Goal: Contribute content: Contribute content

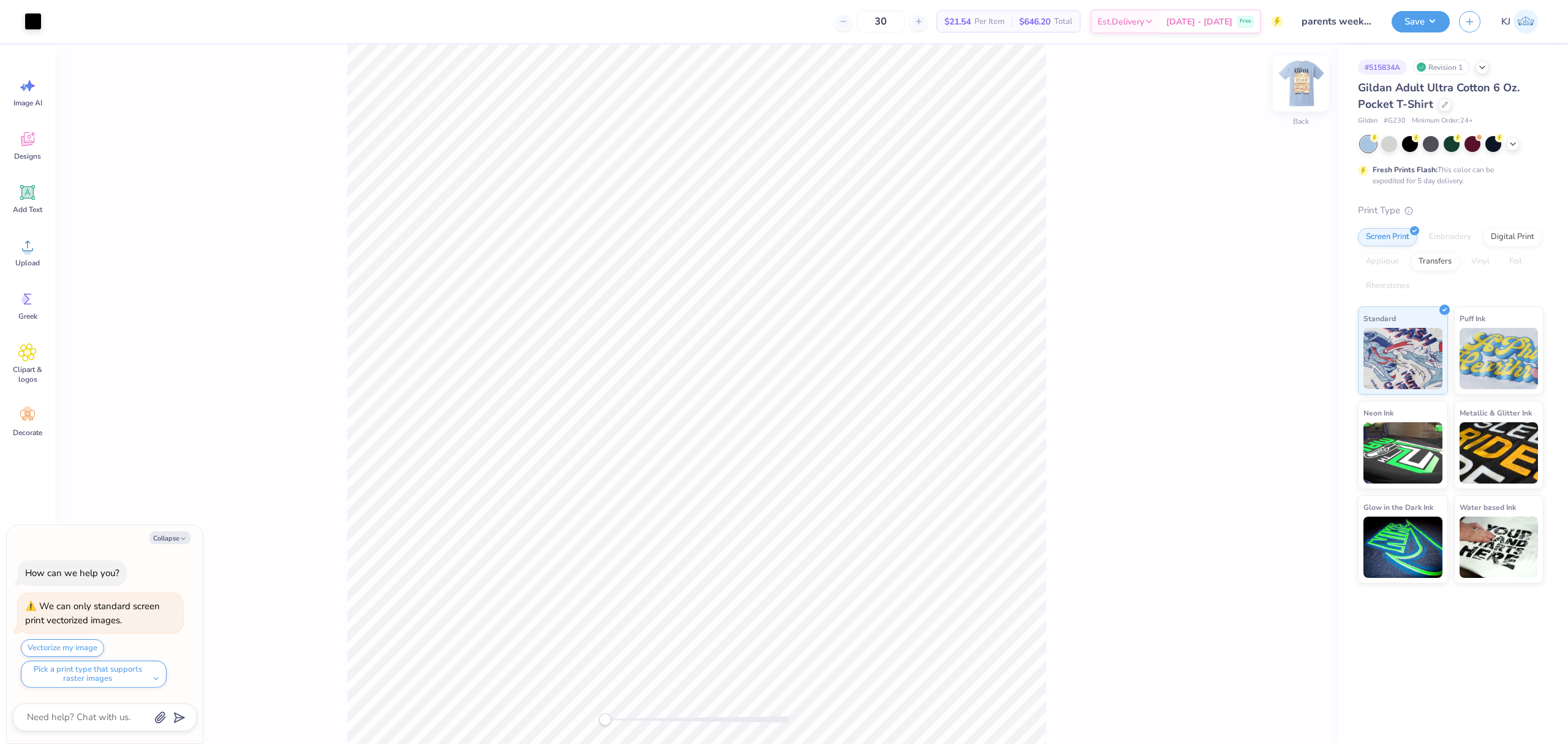
click at [1312, 79] on img at bounding box center [1300, 83] width 49 height 49
click at [38, 263] on span "Upload" at bounding box center [27, 263] width 24 height 10
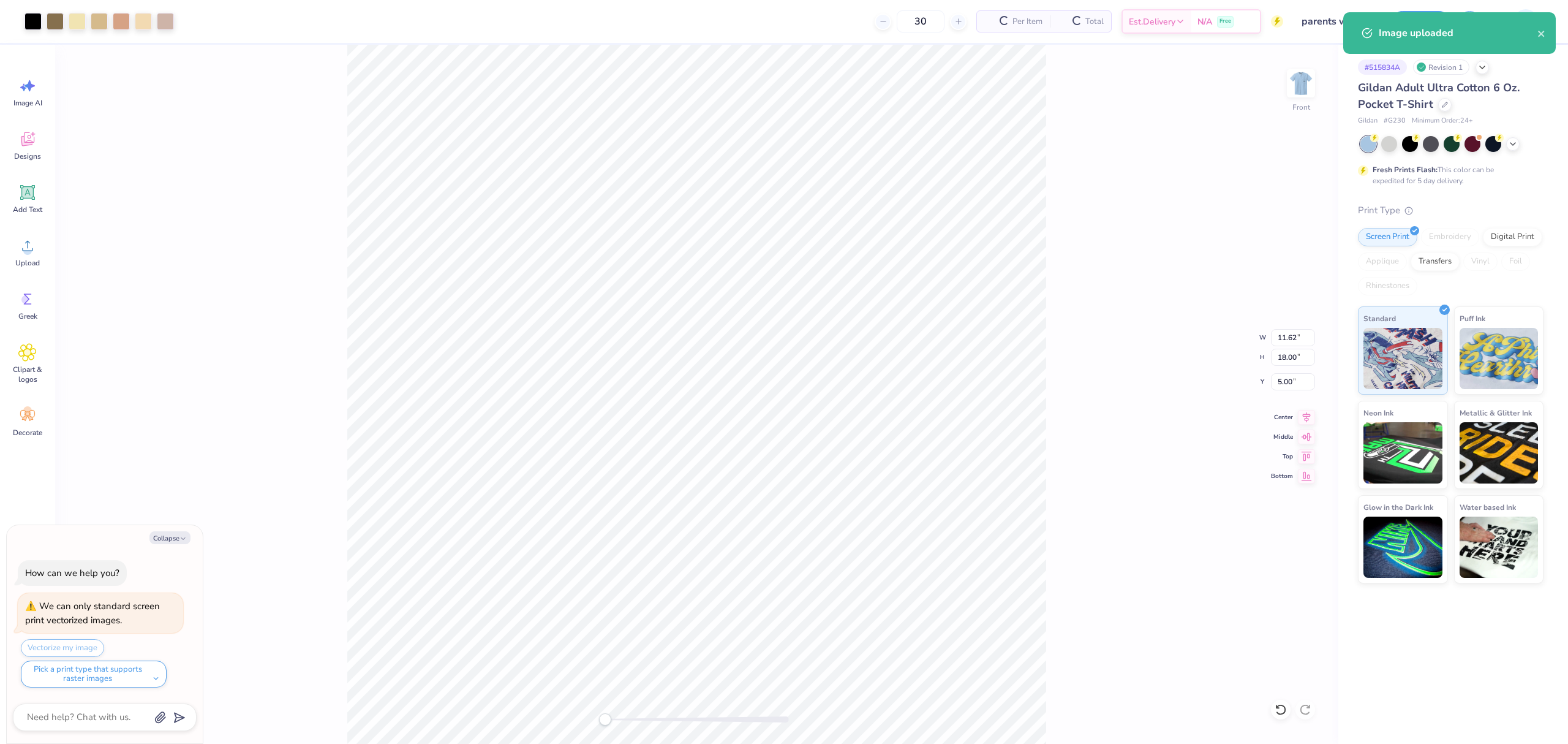
type textarea "x"
click at [1284, 332] on input "11.62" at bounding box center [1292, 338] width 44 height 18
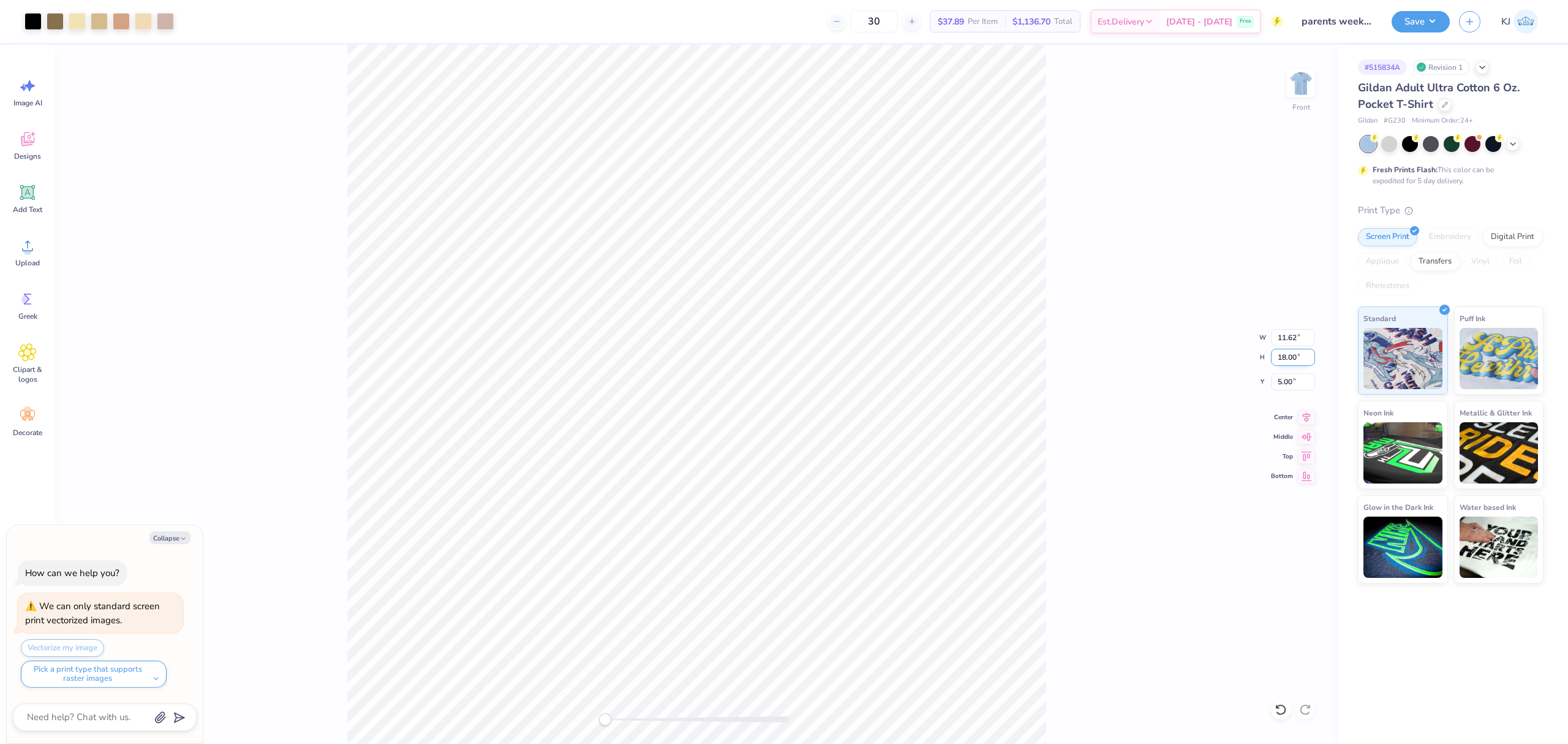
click at [1284, 354] on input "18.00" at bounding box center [1292, 357] width 44 height 18
type input "15"
click at [1284, 390] on div "Front W 9.68 9.68 " H 15.00 15.00 " Y 6.50 6.50 " Center Middle Top Bottom" at bounding box center [696, 394] width 1283 height 698
type textarea "x"
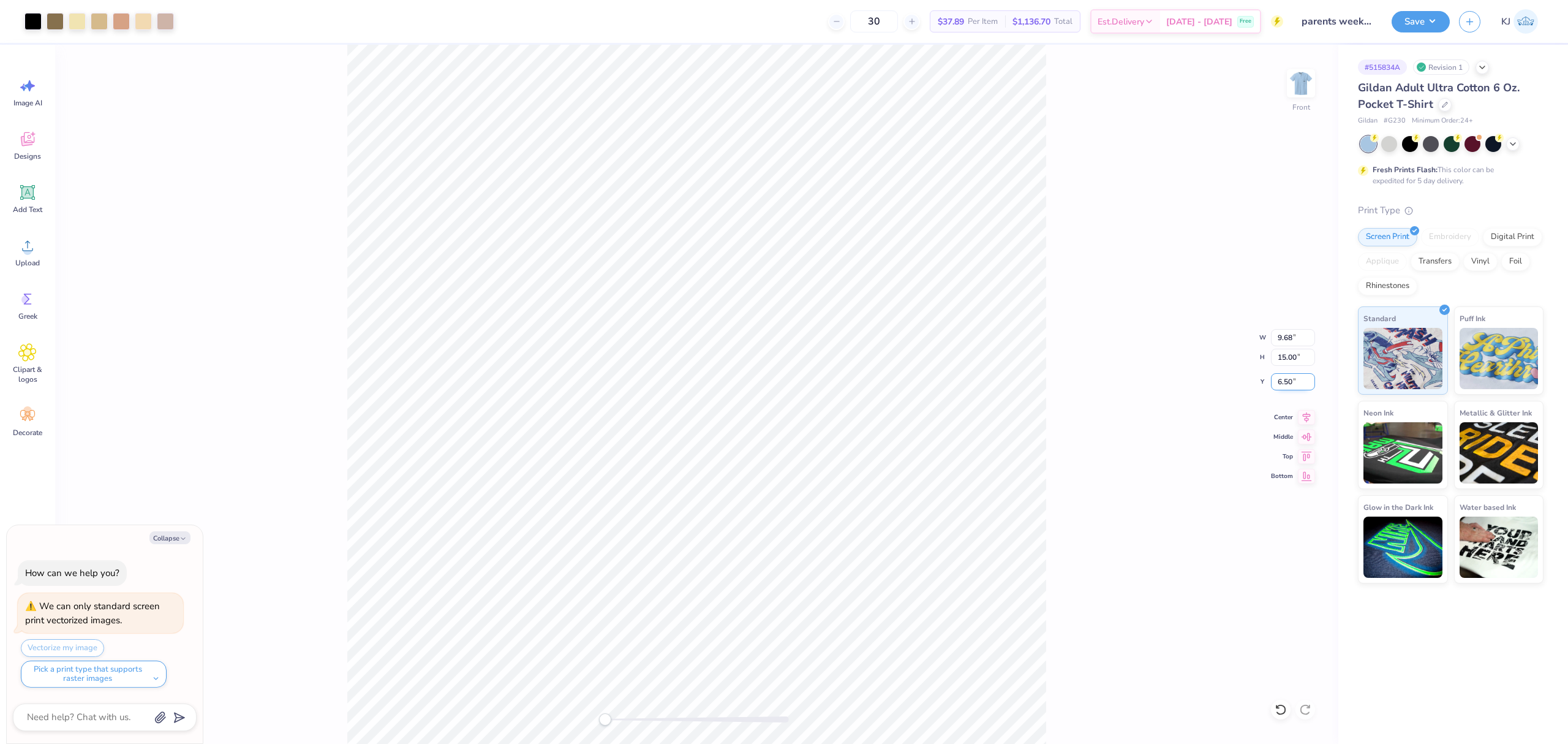
click at [1282, 383] on input "6.50" at bounding box center [1292, 382] width 44 height 18
type input "3"
click at [1296, 81] on img at bounding box center [1300, 83] width 49 height 49
click at [1297, 87] on img at bounding box center [1300, 83] width 49 height 49
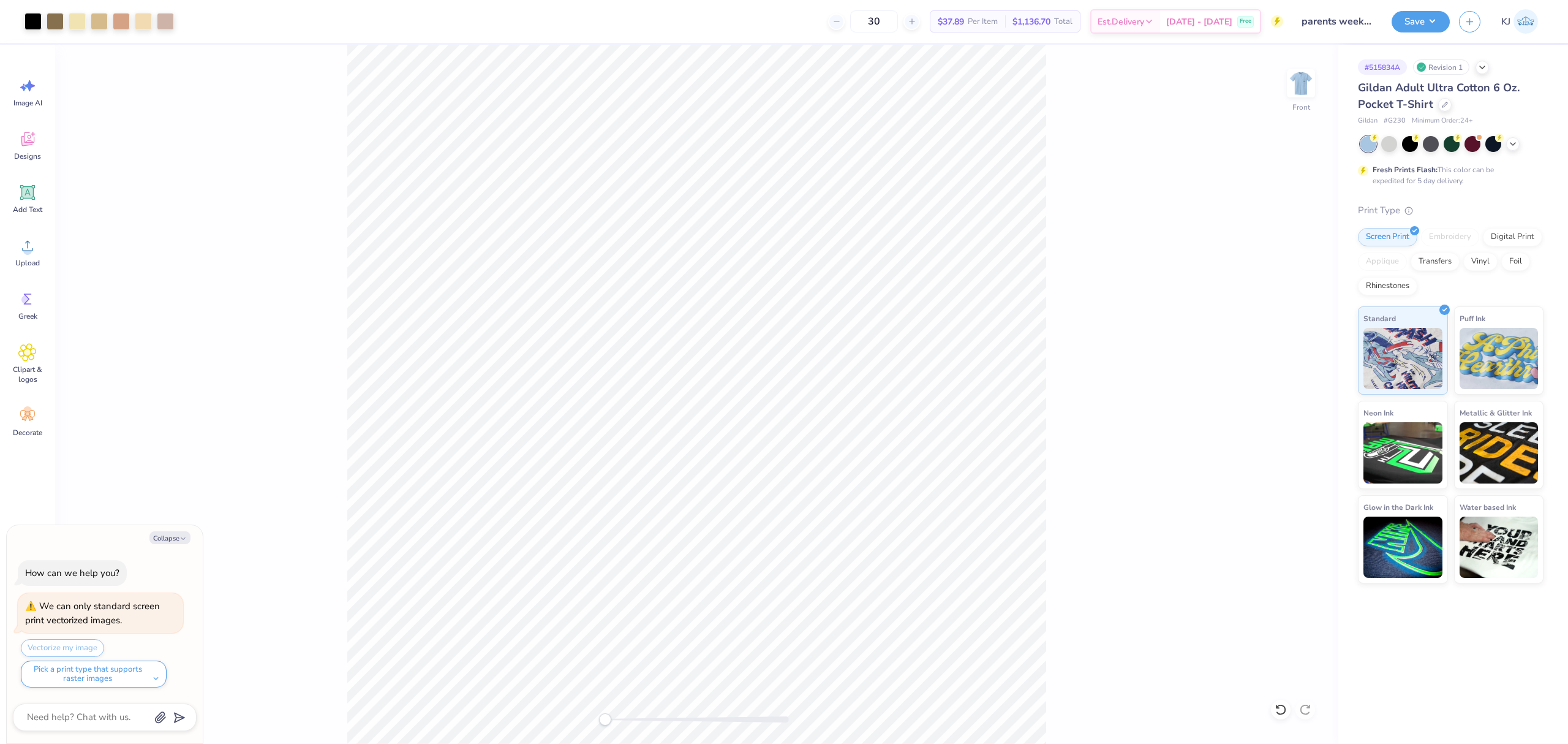
click at [1205, 152] on div "Front" at bounding box center [696, 394] width 1283 height 698
click at [1434, 21] on button "Save" at bounding box center [1420, 19] width 58 height 21
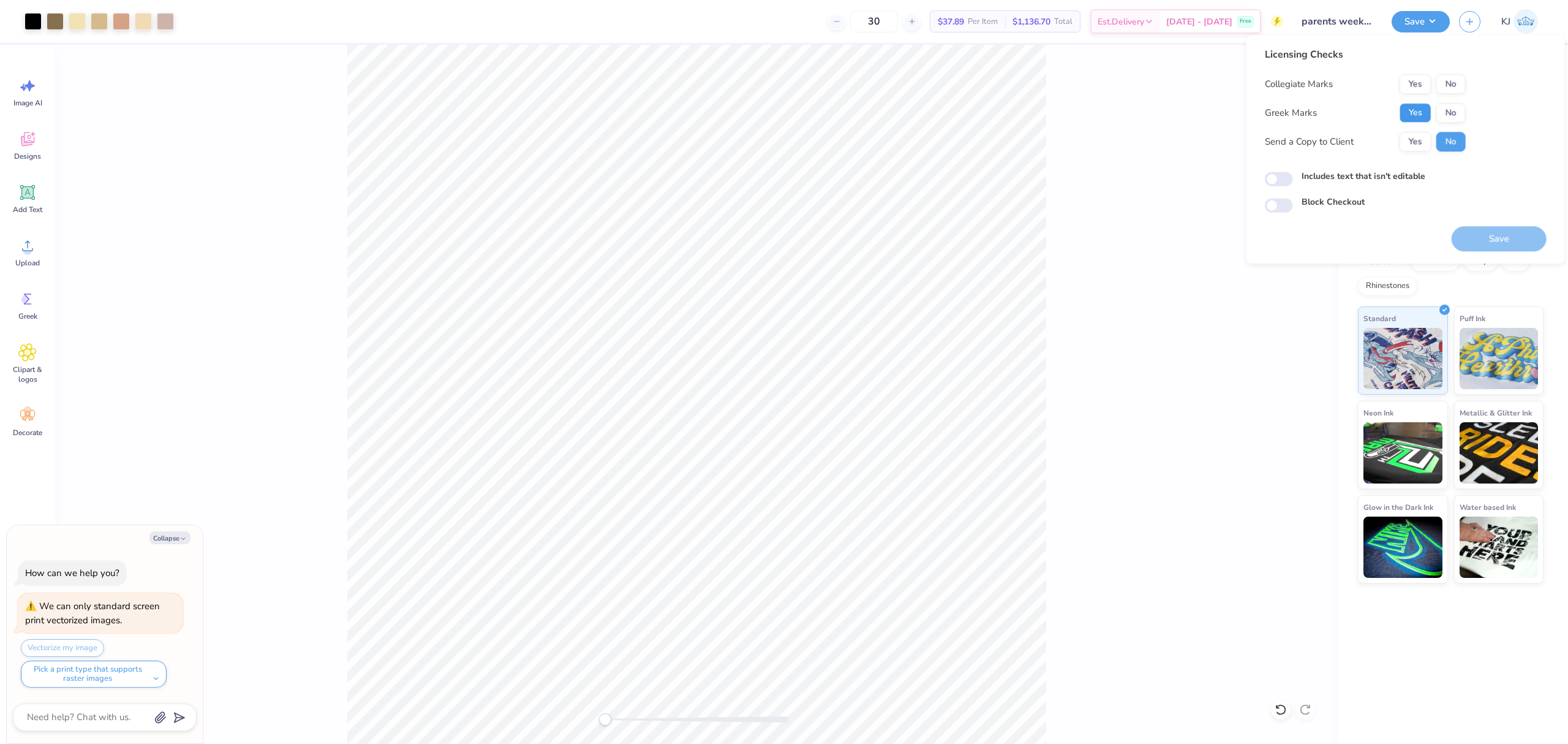
click at [1421, 116] on button "Yes" at bounding box center [1415, 113] width 32 height 19
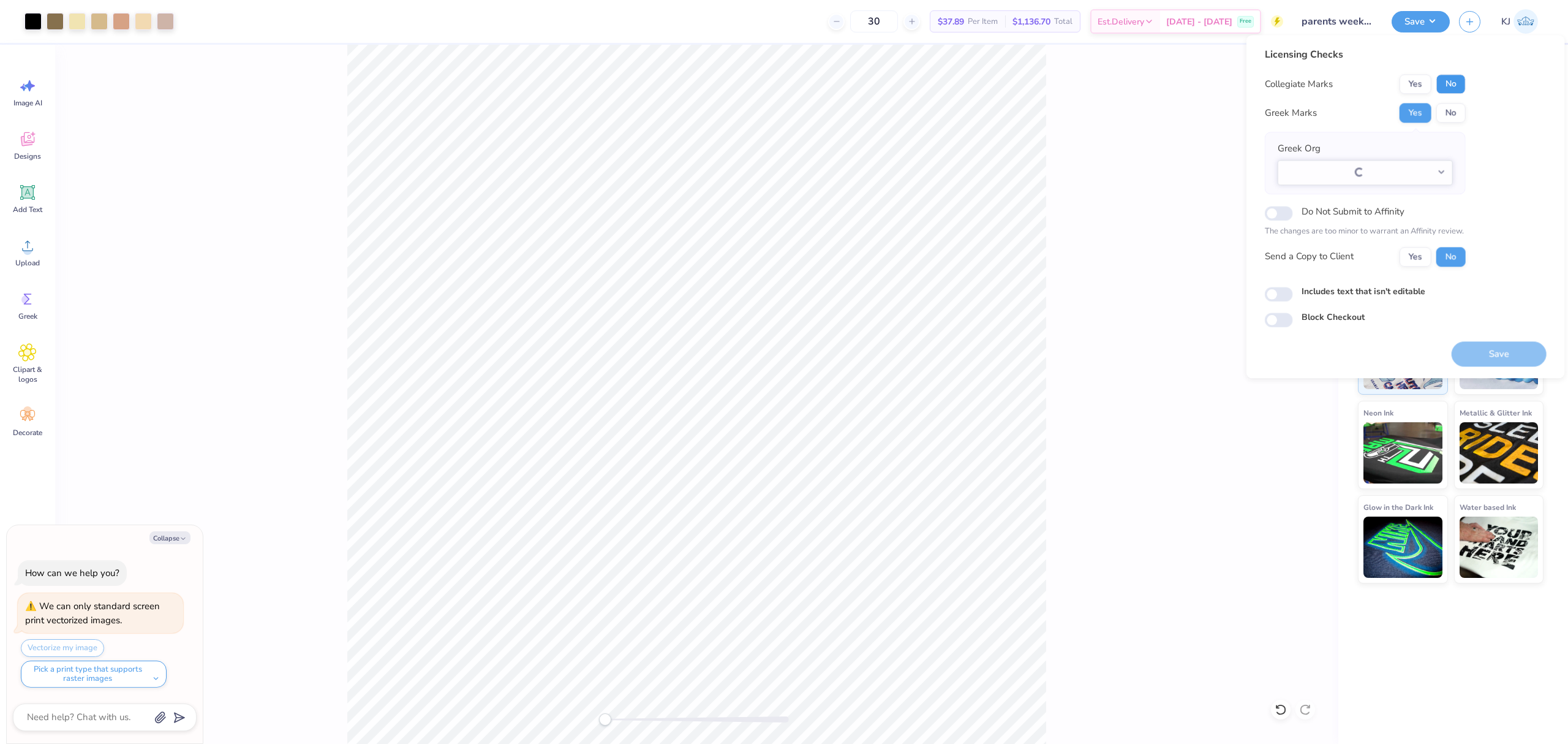
click at [1458, 88] on button "No" at bounding box center [1451, 84] width 30 height 19
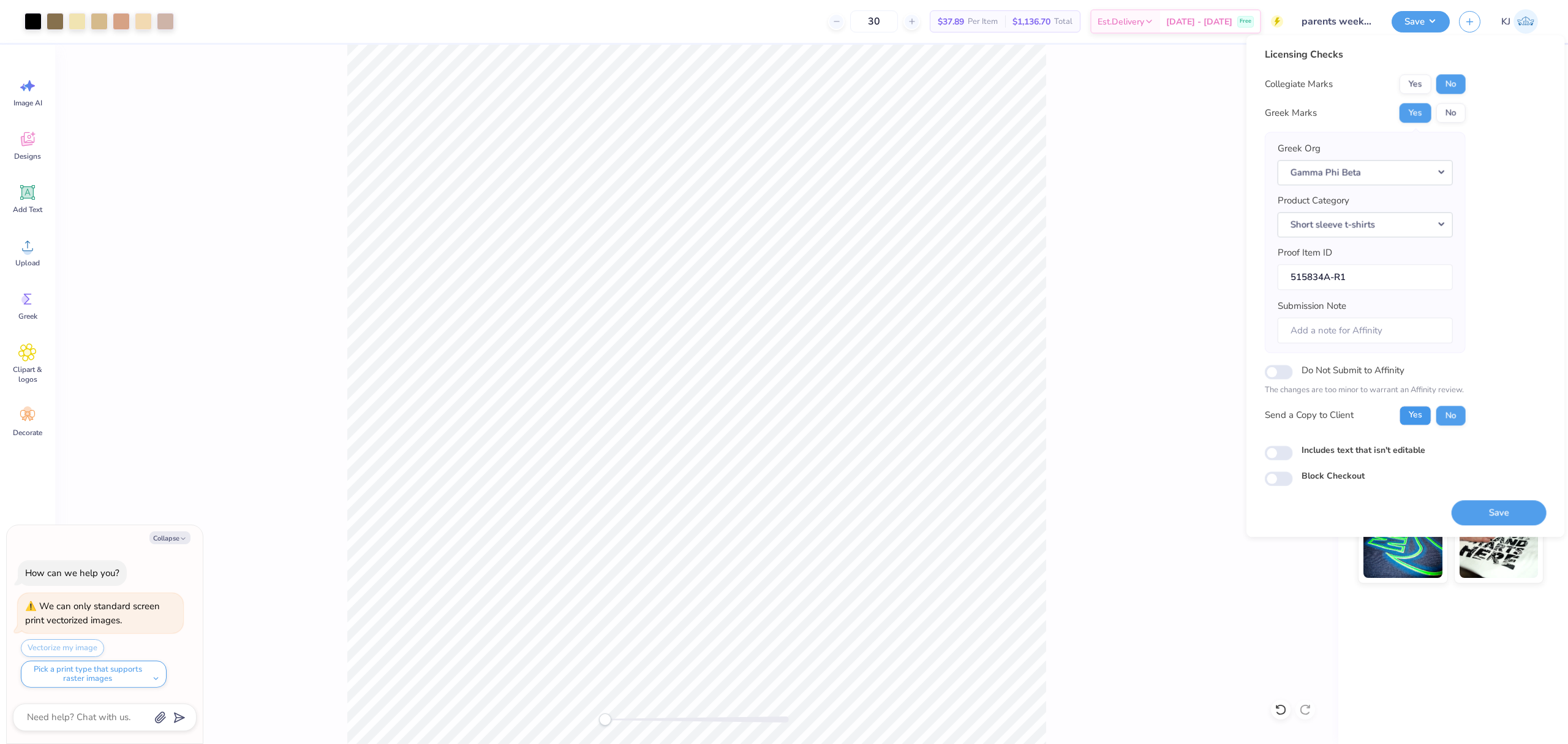
click at [1422, 413] on button "Yes" at bounding box center [1415, 415] width 32 height 19
type textarea "x"
click at [1278, 375] on input "Do Not Submit to Affinity" at bounding box center [1278, 371] width 28 height 15
checkbox input "true"
type textarea "x"
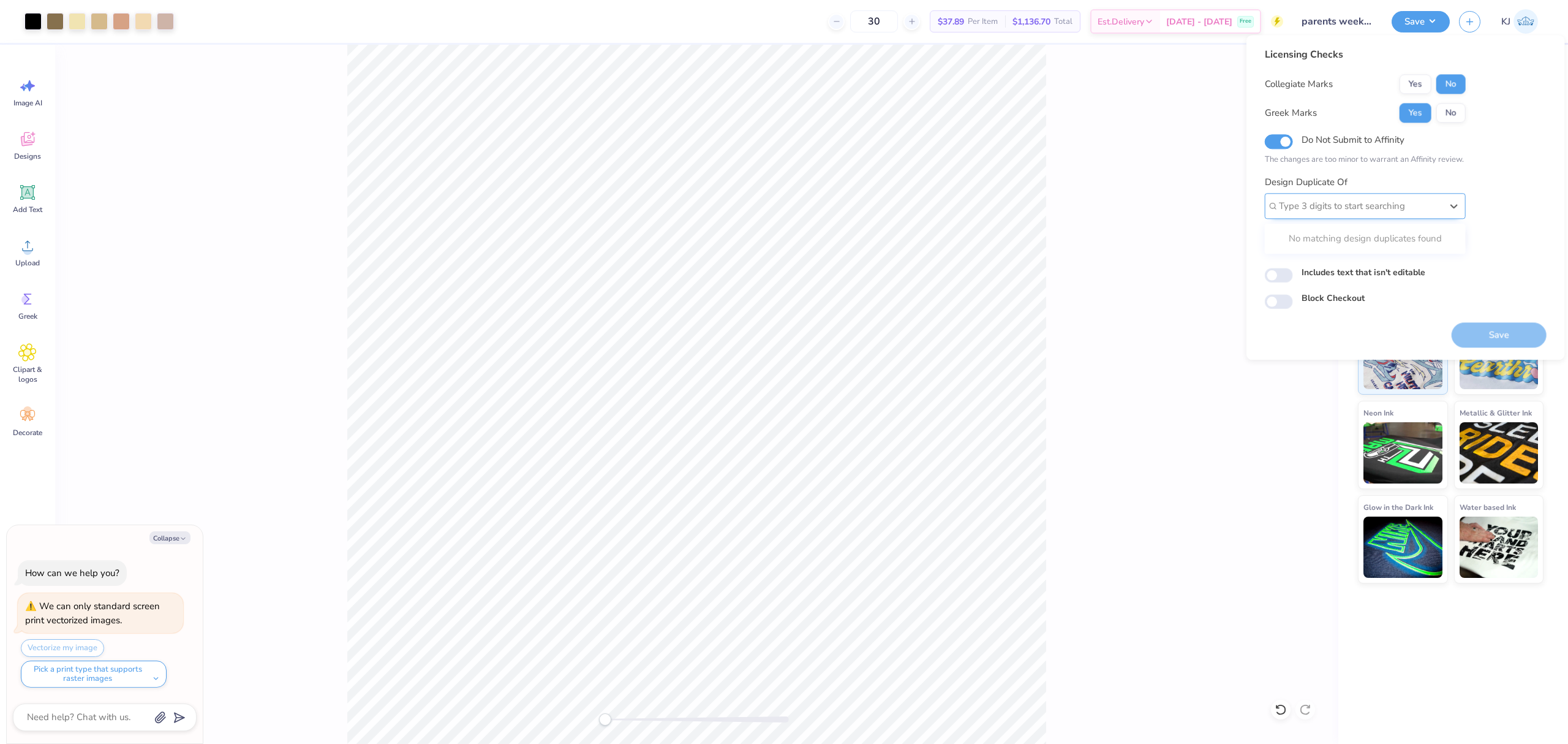
click at [1342, 201] on div at bounding box center [1360, 206] width 163 height 17
click at [1312, 202] on div at bounding box center [1360, 206] width 163 height 17
paste input "515834A"
type input "5"
click at [1497, 194] on div "Licensing Checks Collegiate Marks Yes No Greek Marks Yes No Do Not Submit to Af…" at bounding box center [1405, 178] width 282 height 262
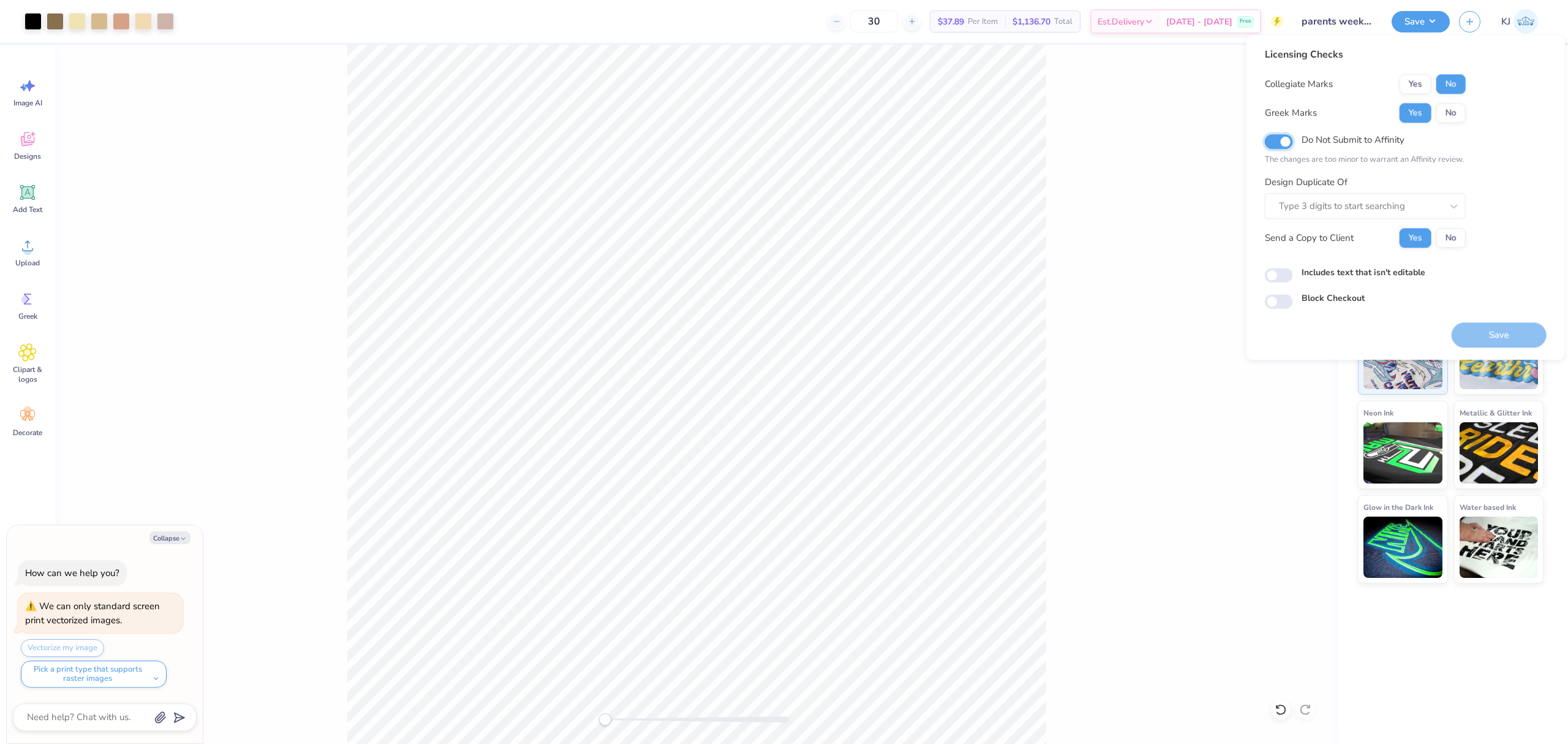
click at [1286, 136] on input "Do Not Submit to Affinity" at bounding box center [1278, 141] width 28 height 15
checkbox input "false"
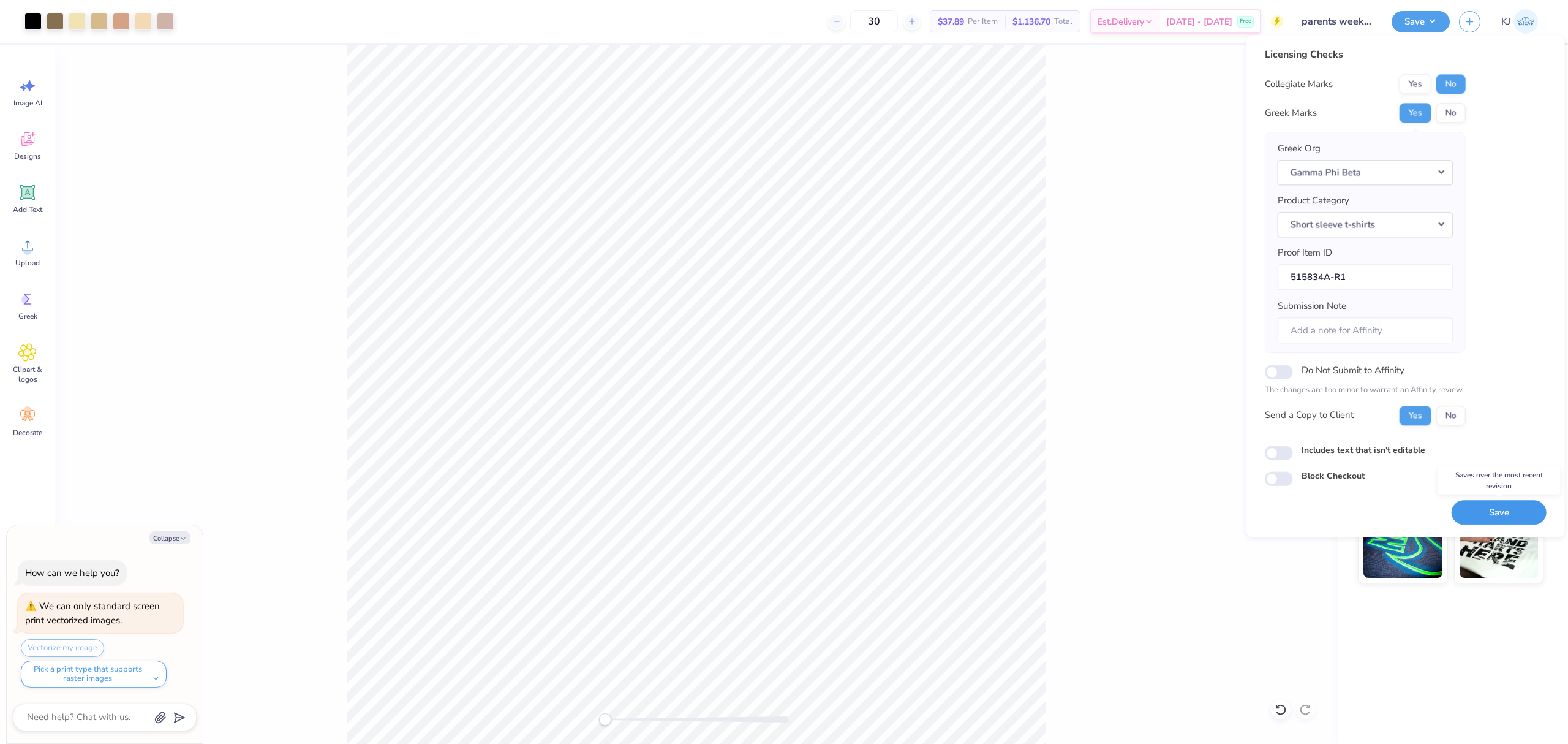
click at [1504, 516] on button "Save" at bounding box center [1499, 512] width 94 height 25
type textarea "x"
